Goal: Ask a question

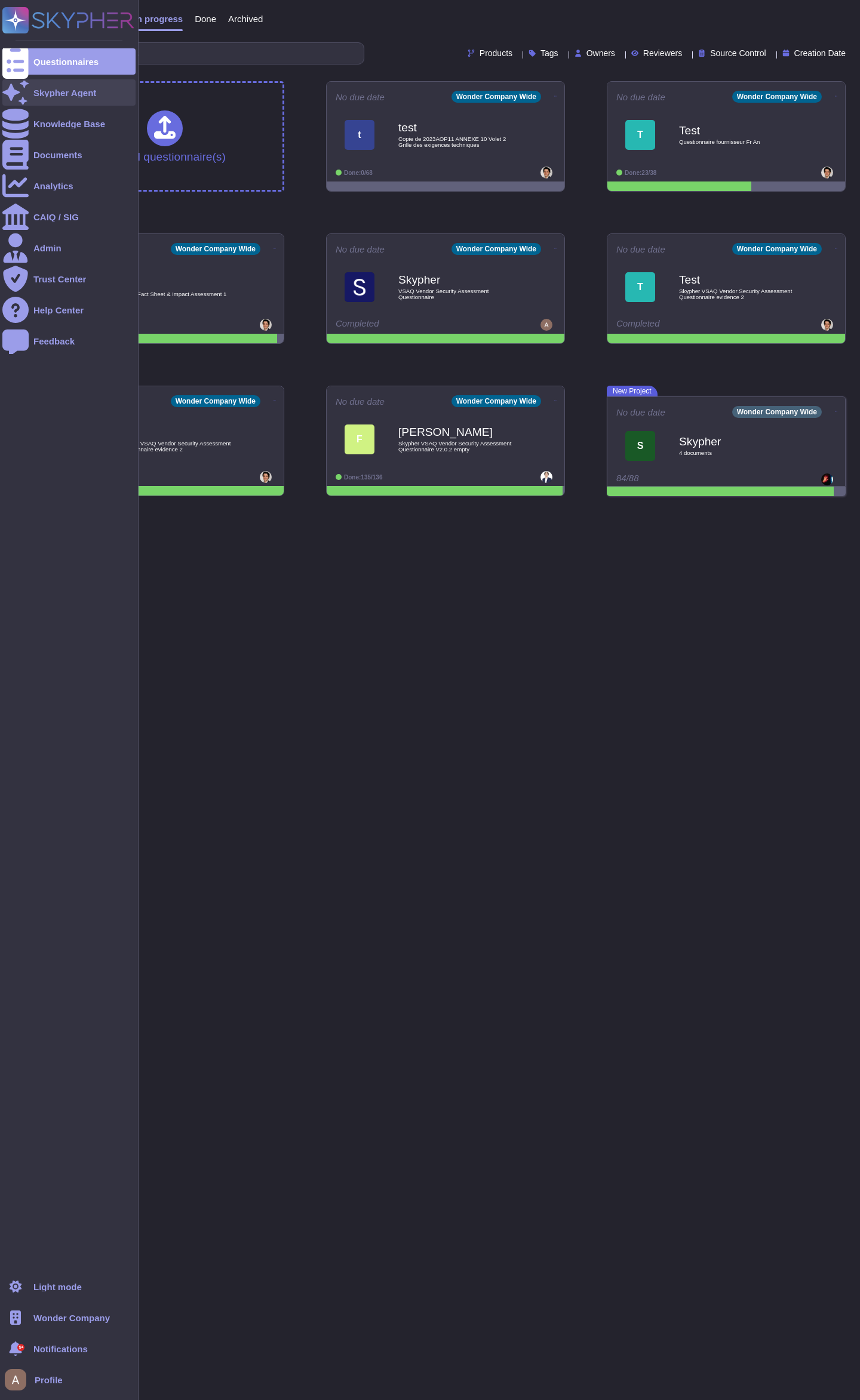
click at [27, 98] on div at bounding box center [16, 92] width 27 height 27
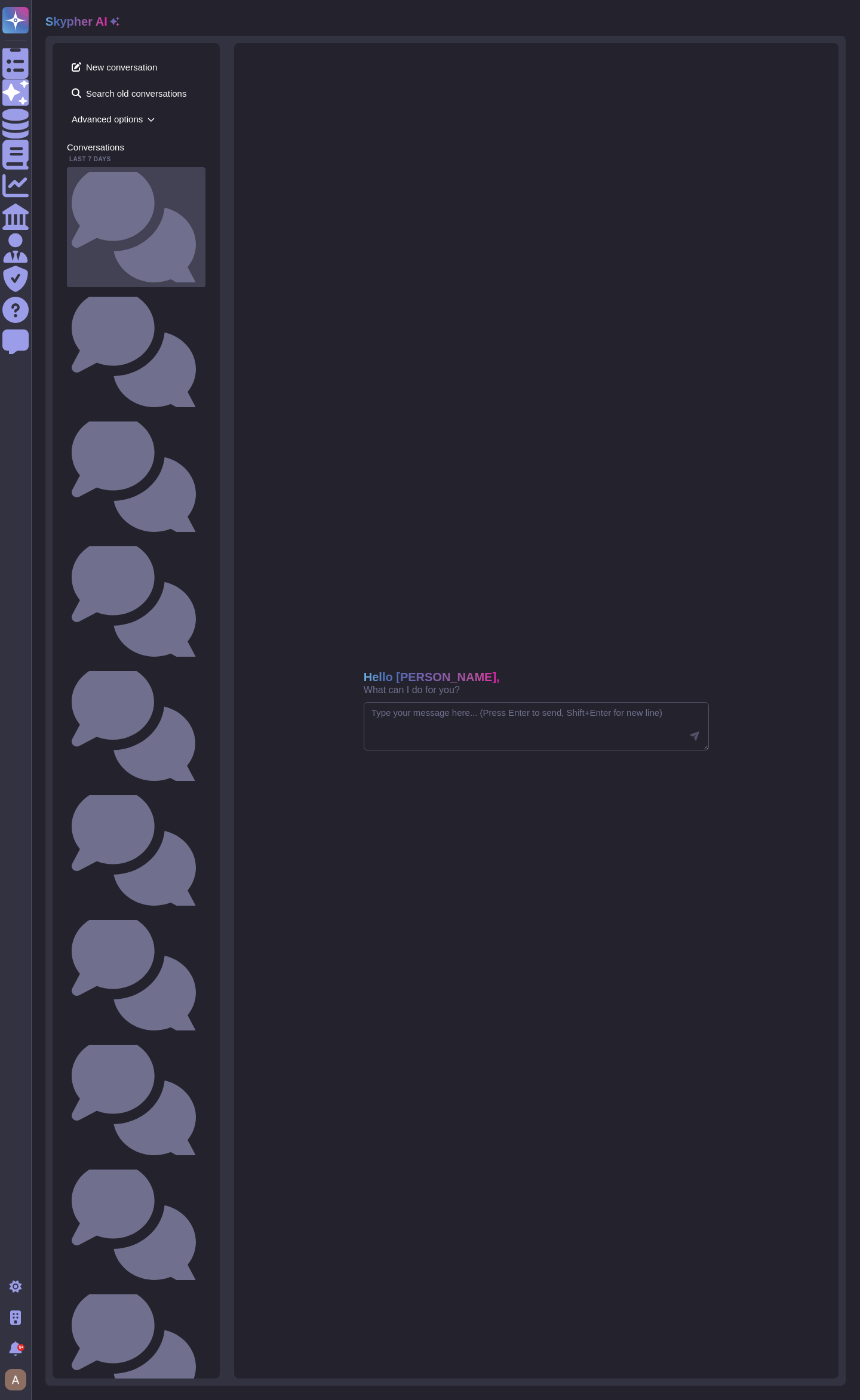
click at [200, 223] on small "Is there a documented change management process that ensures changes are docume…" at bounding box center [200, 226] width 0 height 7
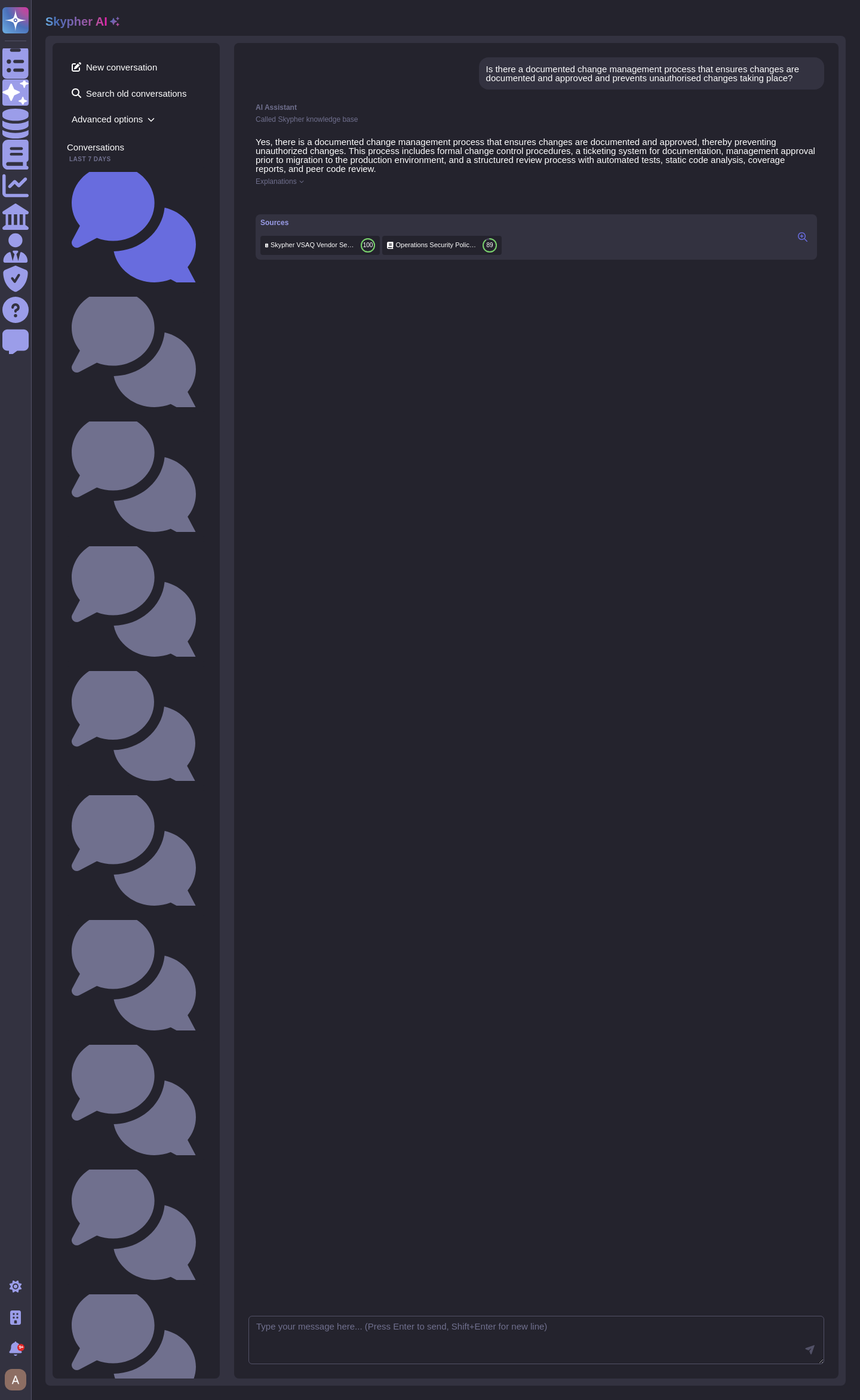
click at [292, 190] on div "Yes, there is a documented change management process that ensures changes are d…" at bounding box center [536, 198] width 576 height 136
click at [284, 180] on span "Explanations" at bounding box center [276, 181] width 42 height 7
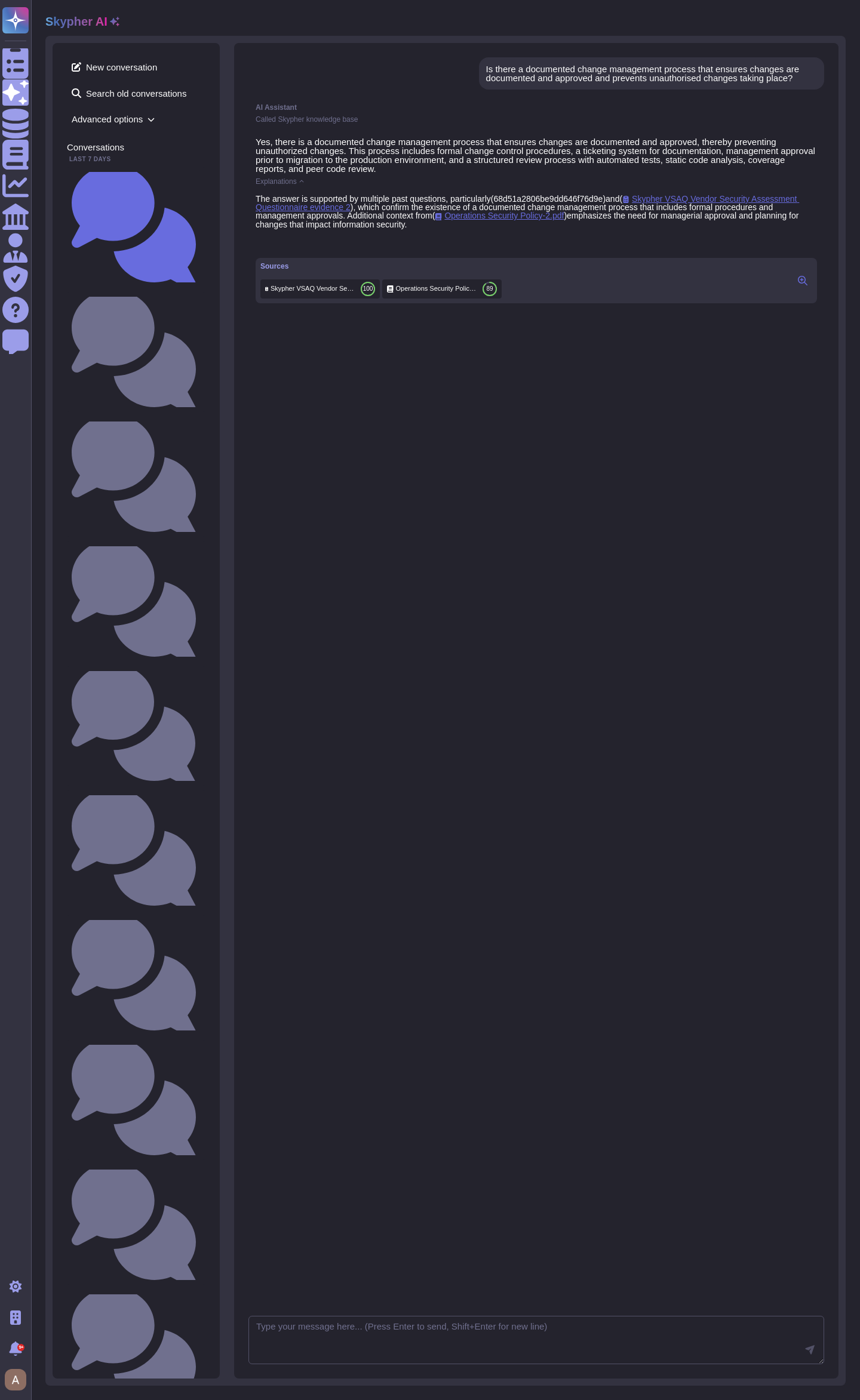
click at [585, 75] on div "Is there a documented change management process that ensures changes are docume…" at bounding box center [651, 74] width 331 height 18
copy div "Is there a documented change management process that ensures changes are docume…"
click at [395, 649] on div "AI Assistant Called Skypher knowledge base Yes, there is a documented change ma…" at bounding box center [536, 686] width 576 height 1180
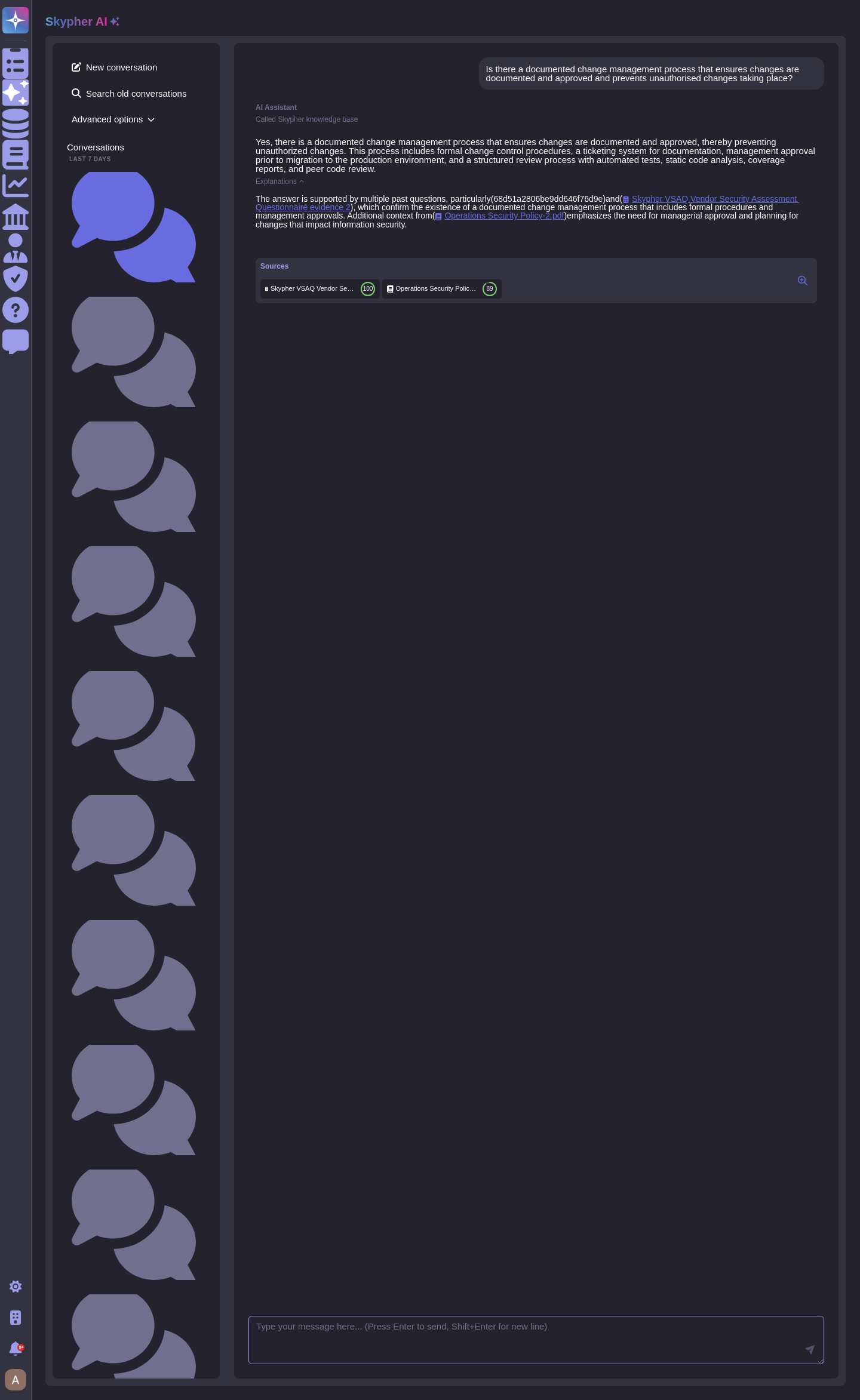
click at [418, 1321] on textarea at bounding box center [536, 1340] width 576 height 49
type textarea "short"
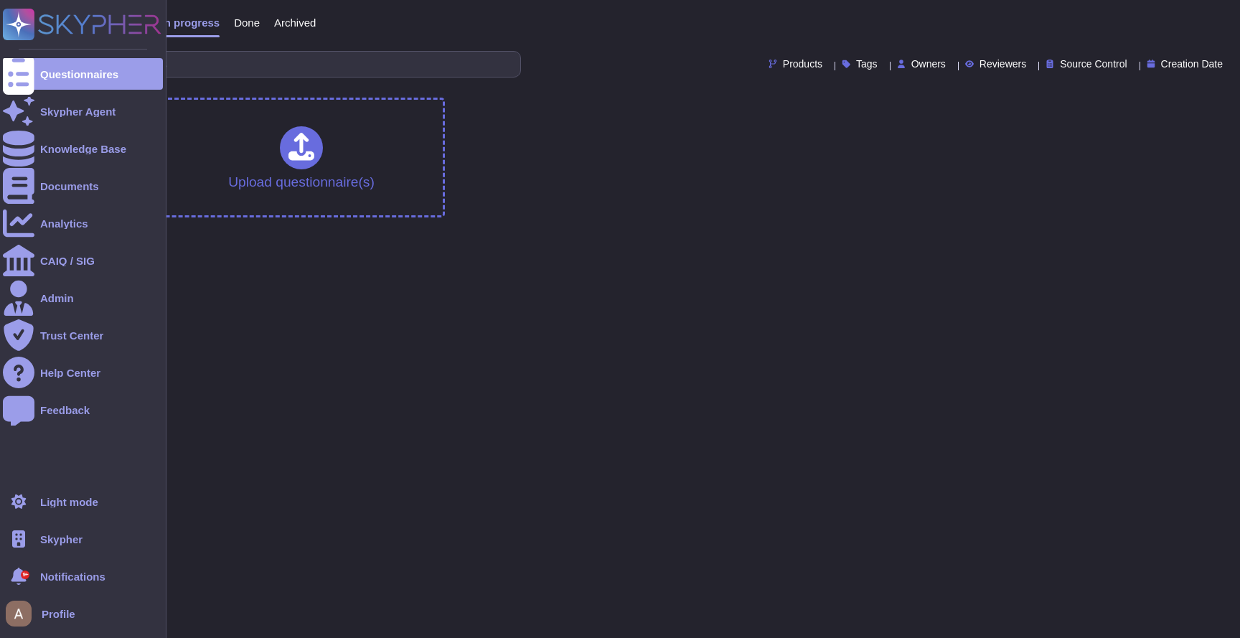
click at [55, 541] on span "Skypher" at bounding box center [61, 539] width 42 height 11
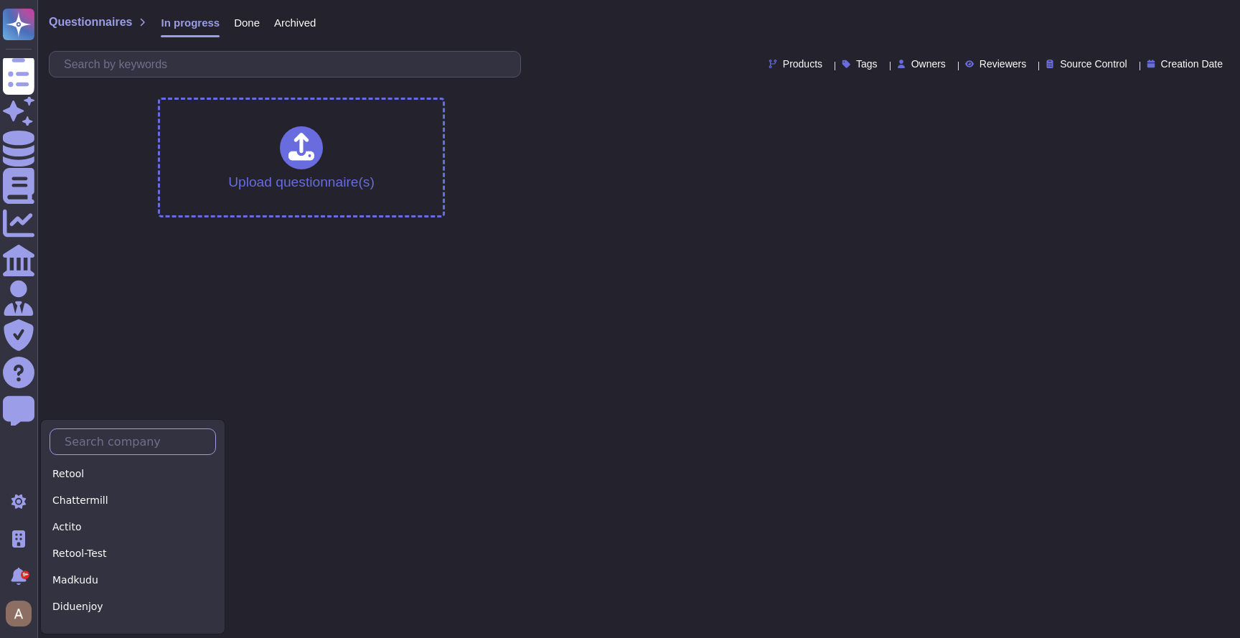
click at [116, 431] on input "text" at bounding box center [136, 441] width 158 height 25
